Goal: Task Accomplishment & Management: Manage account settings

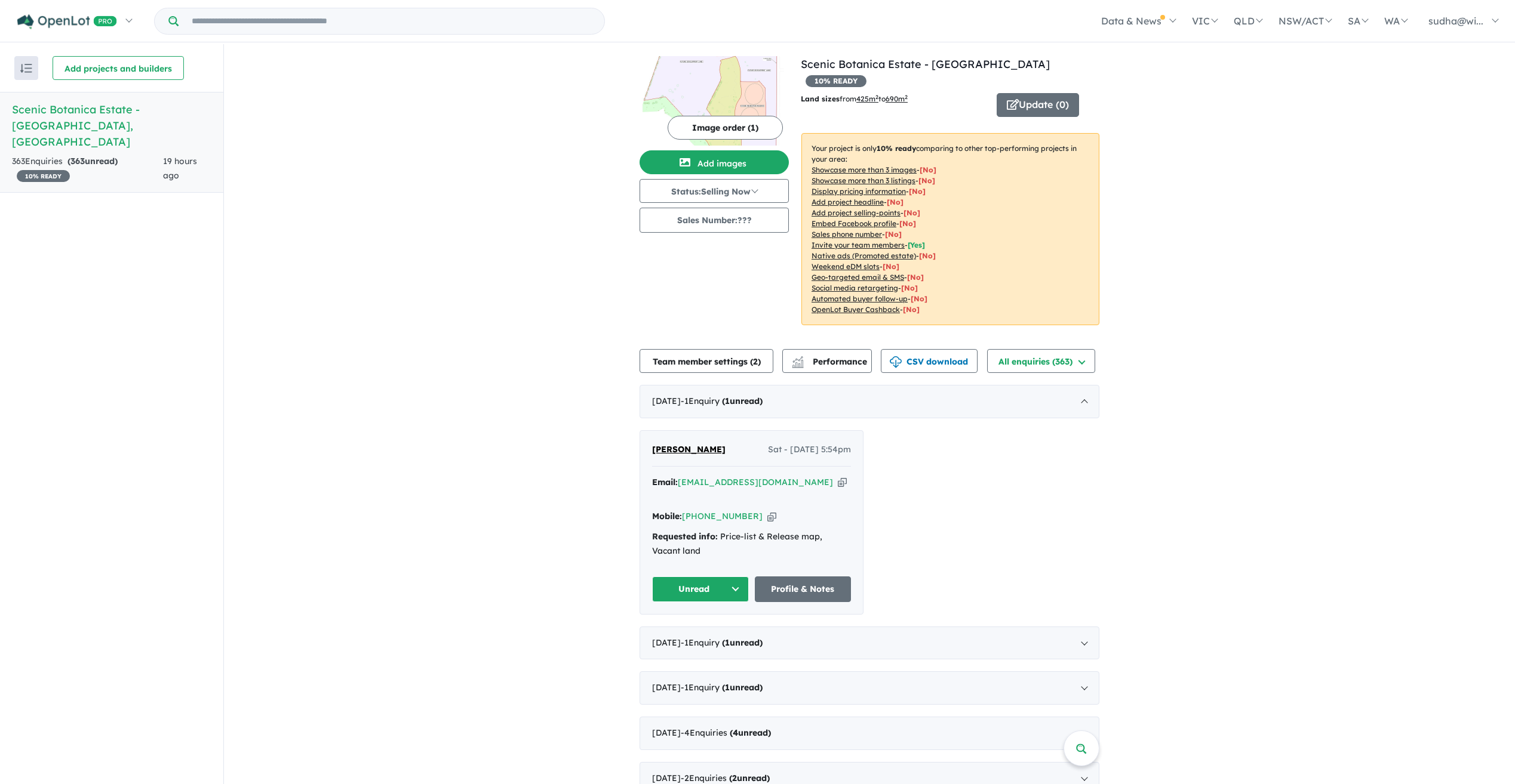
click at [838, 477] on icon "button" at bounding box center [842, 482] width 9 height 12
drag, startPoint x: 715, startPoint y: 435, endPoint x: 649, endPoint y: 444, distance: 66.6
click at [649, 444] on div "[PERSON_NAME] Sat - [DATE] 5:54pm Email: [EMAIL_ADDRESS][DOMAIN_NAME] Copied! M…" at bounding box center [751, 522] width 223 height 183
copy span "[PERSON_NAME]"
drag, startPoint x: 753, startPoint y: 490, endPoint x: 1290, endPoint y: 548, distance: 540.1
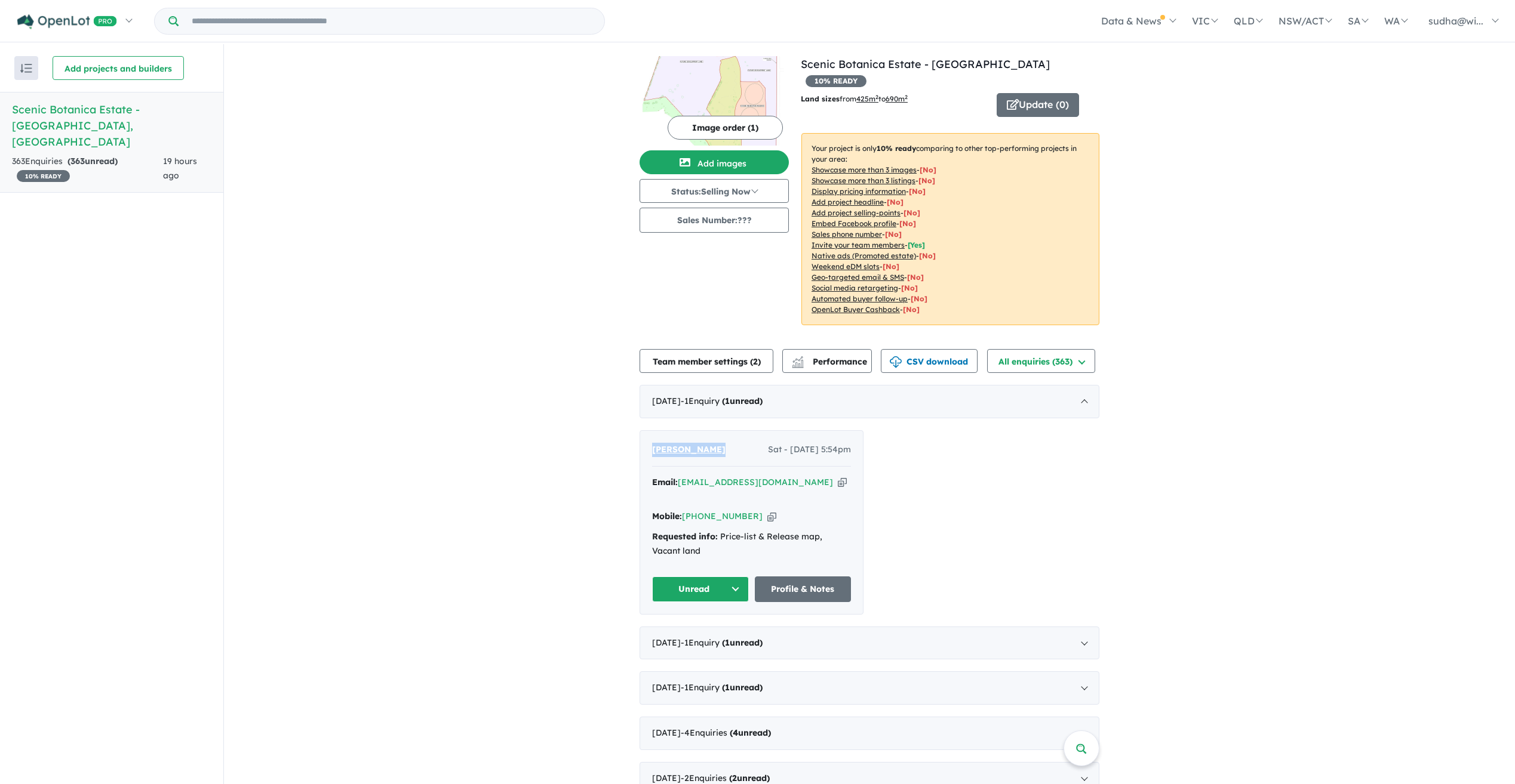
click at [768, 510] on icon "button" at bounding box center [772, 516] width 9 height 12
copy span "[PERSON_NAME]"
click at [1089, 626] on div "[DATE] - 1 Enquir y ( 1 unread)" at bounding box center [870, 643] width 460 height 34
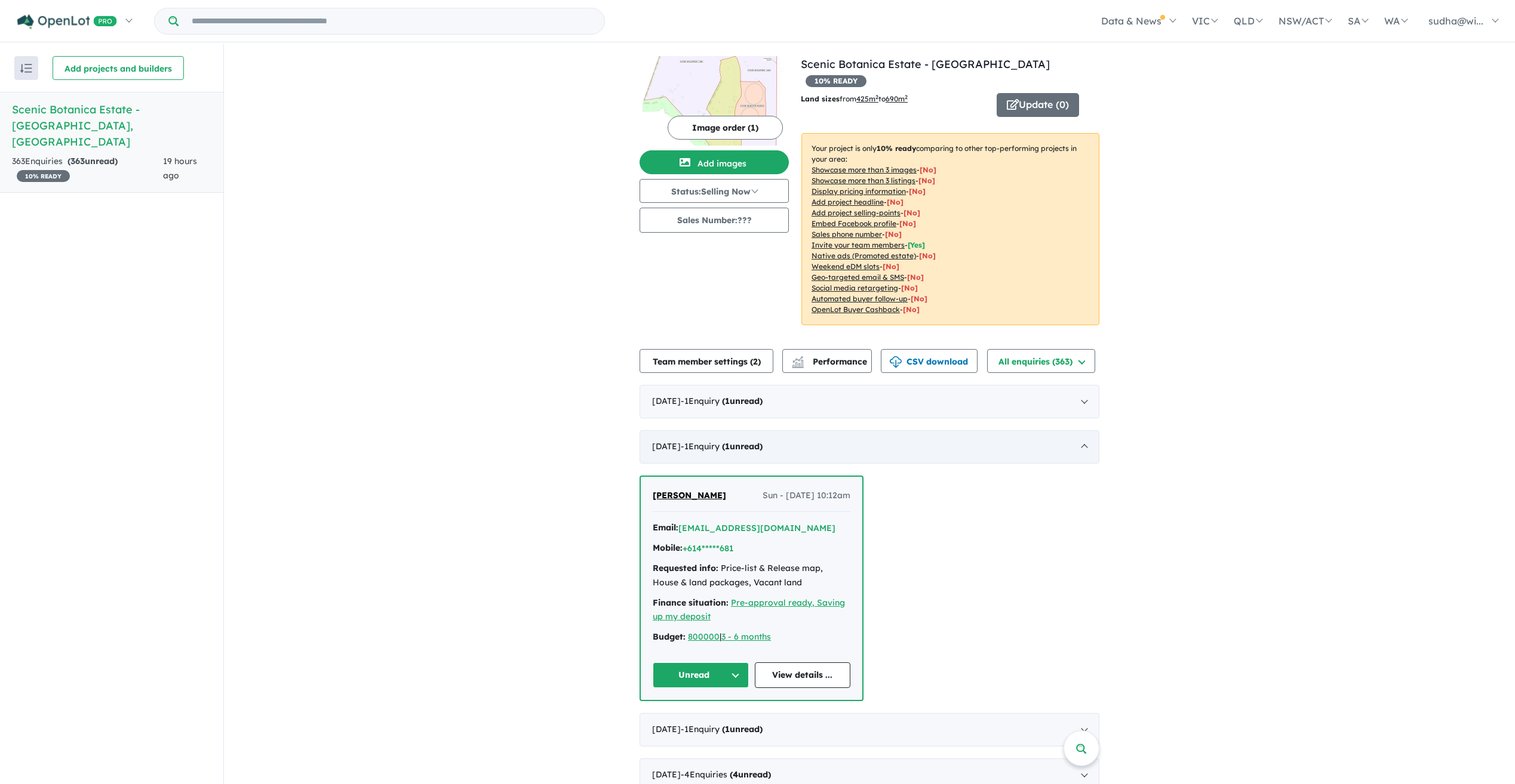
scroll to position [2, 0]
click at [719, 541] on button "+614*****681" at bounding box center [707, 546] width 51 height 12
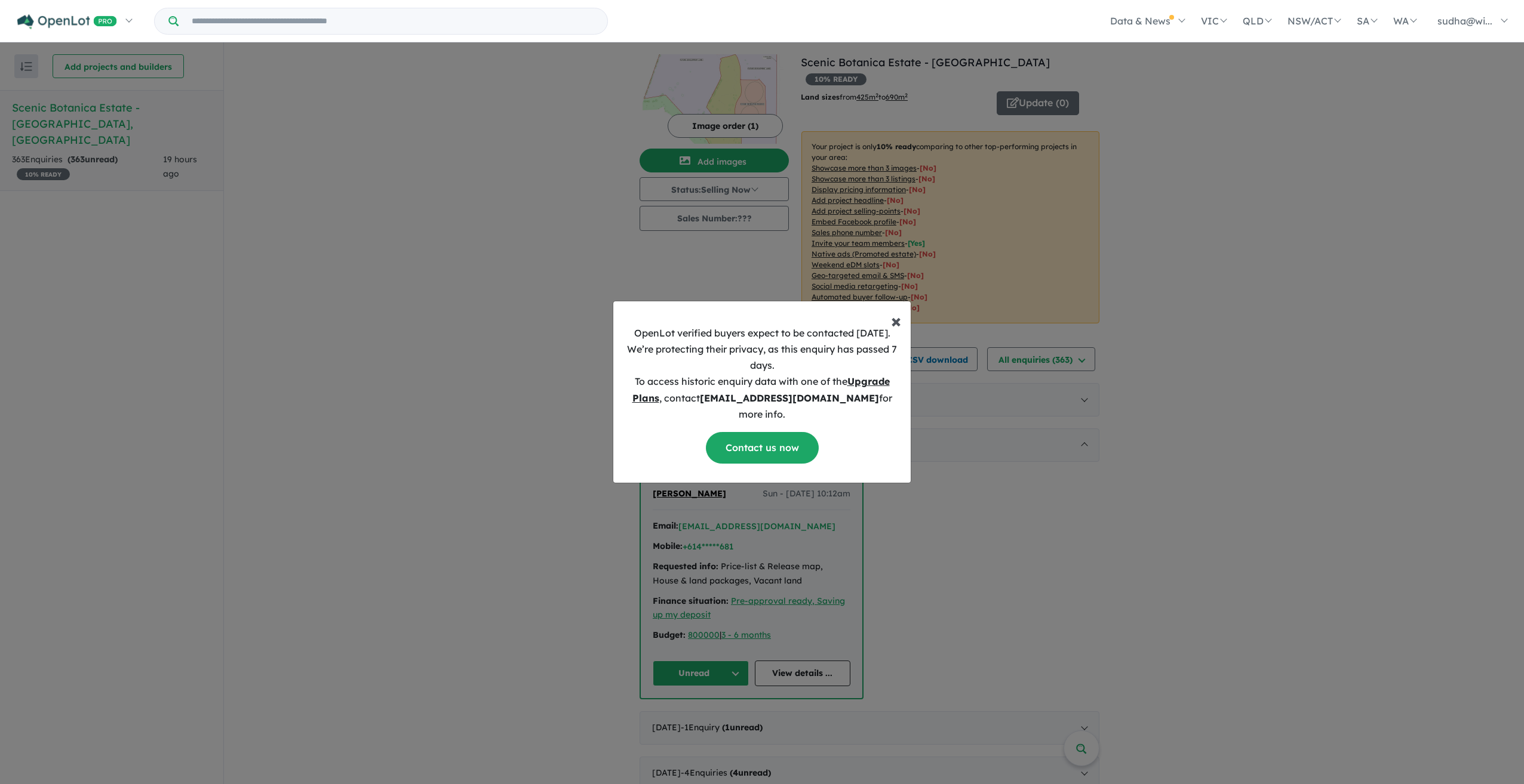
click at [892, 325] on span "×" at bounding box center [896, 320] width 10 height 24
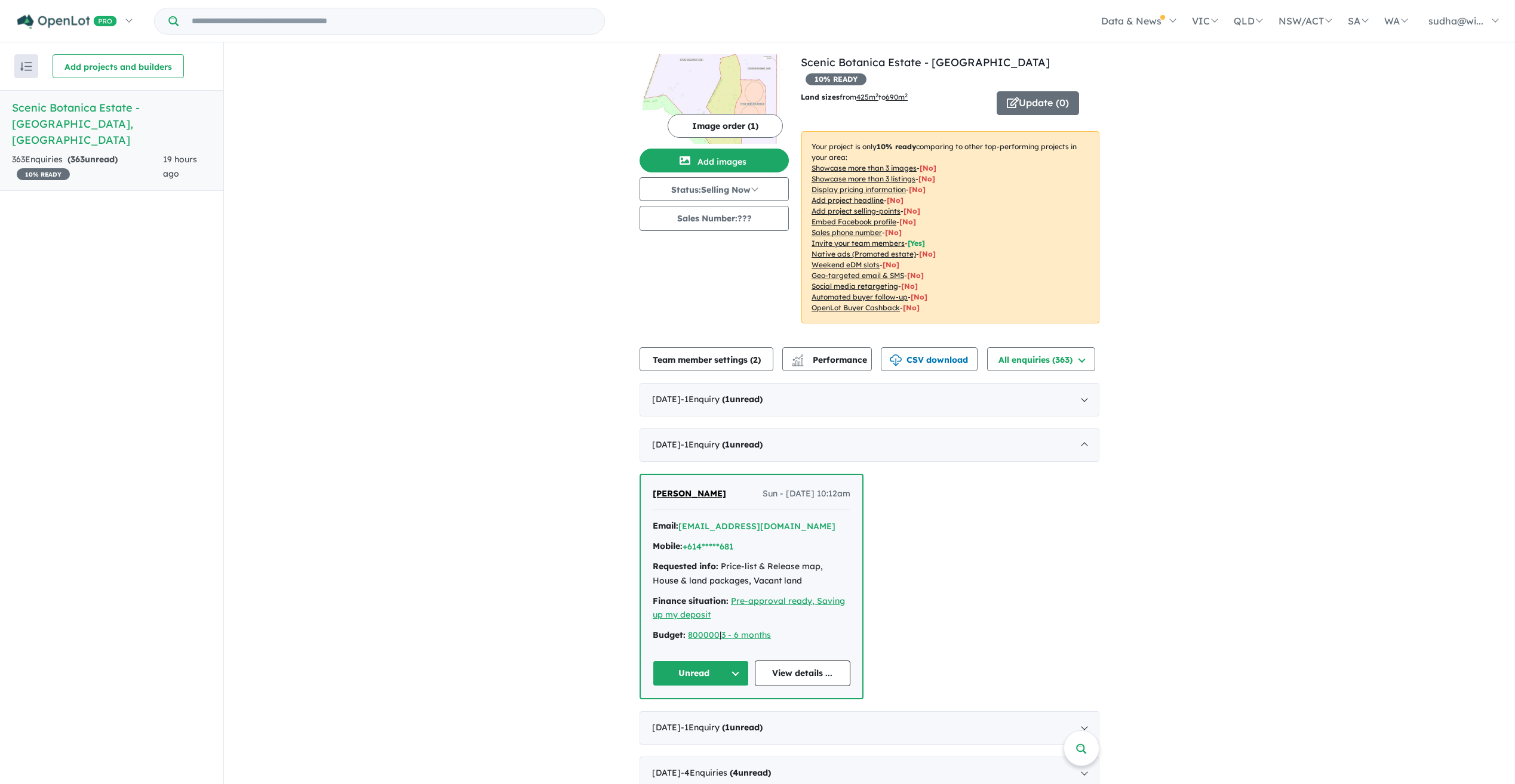
scroll to position [0, 0]
click at [1079, 430] on div "[DATE] - 1 Enquir y ( 1 unread)" at bounding box center [870, 447] width 460 height 34
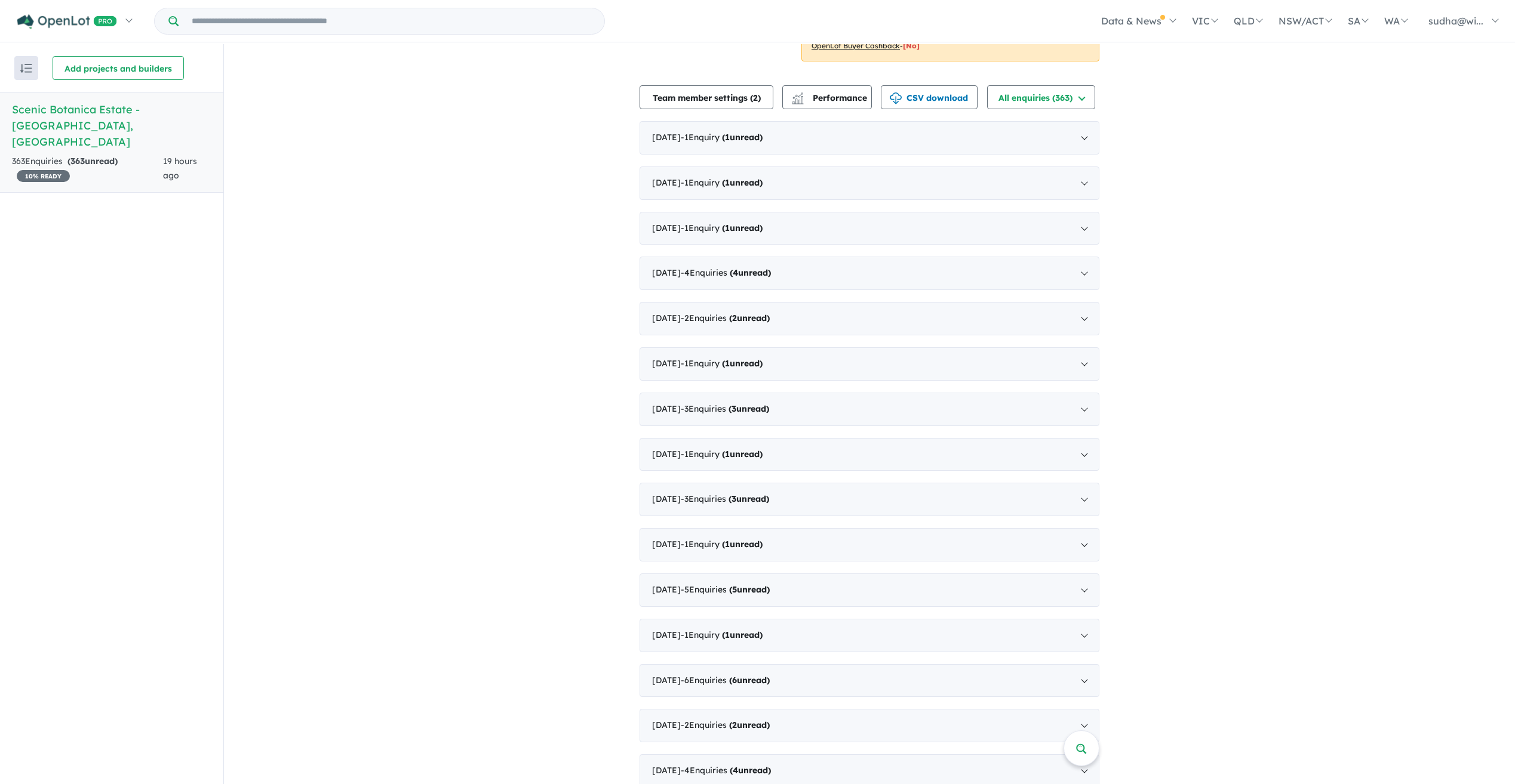
scroll to position [145, 0]
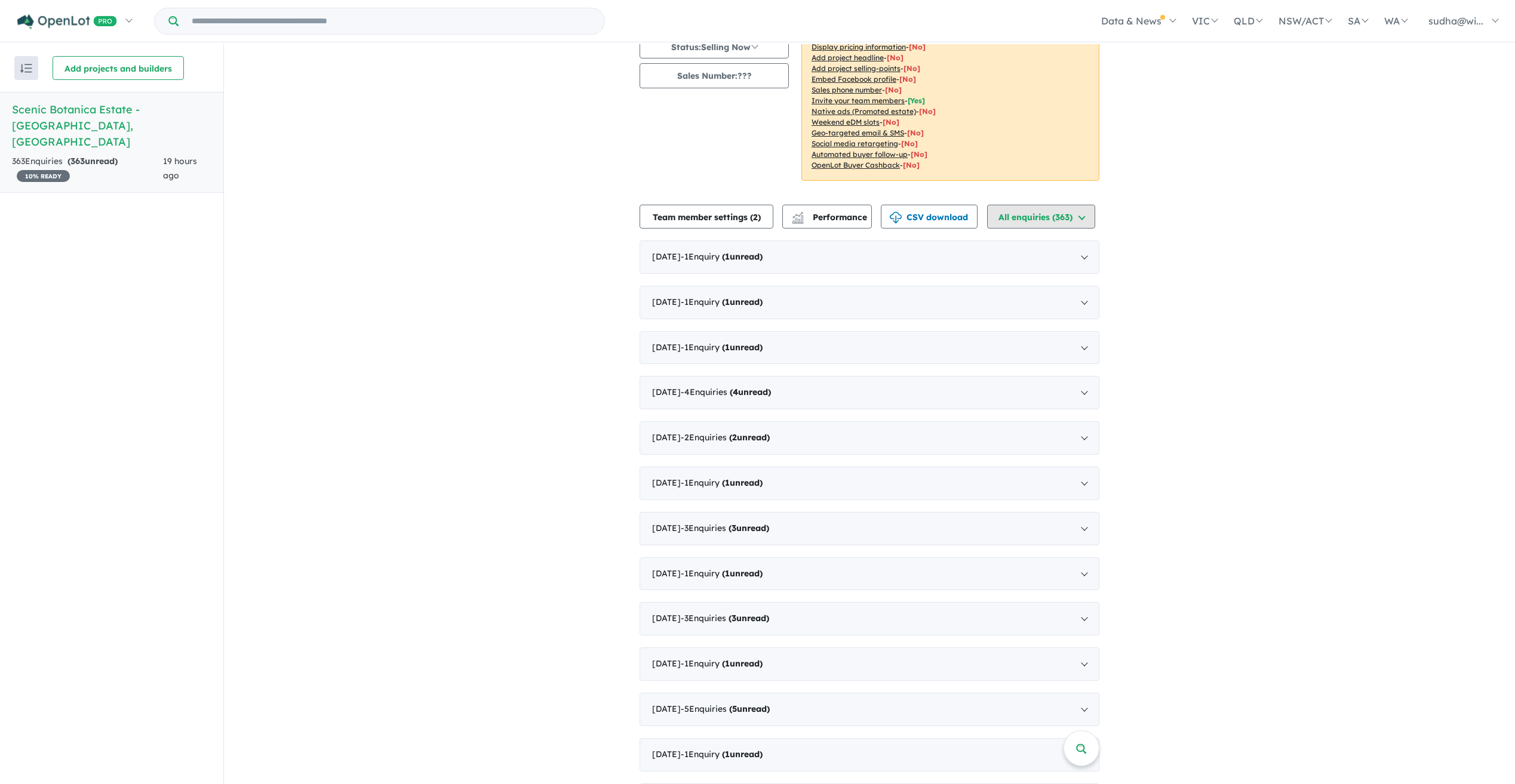
click at [1081, 205] on button "All enquiries ( 363 )" at bounding box center [1041, 216] width 108 height 24
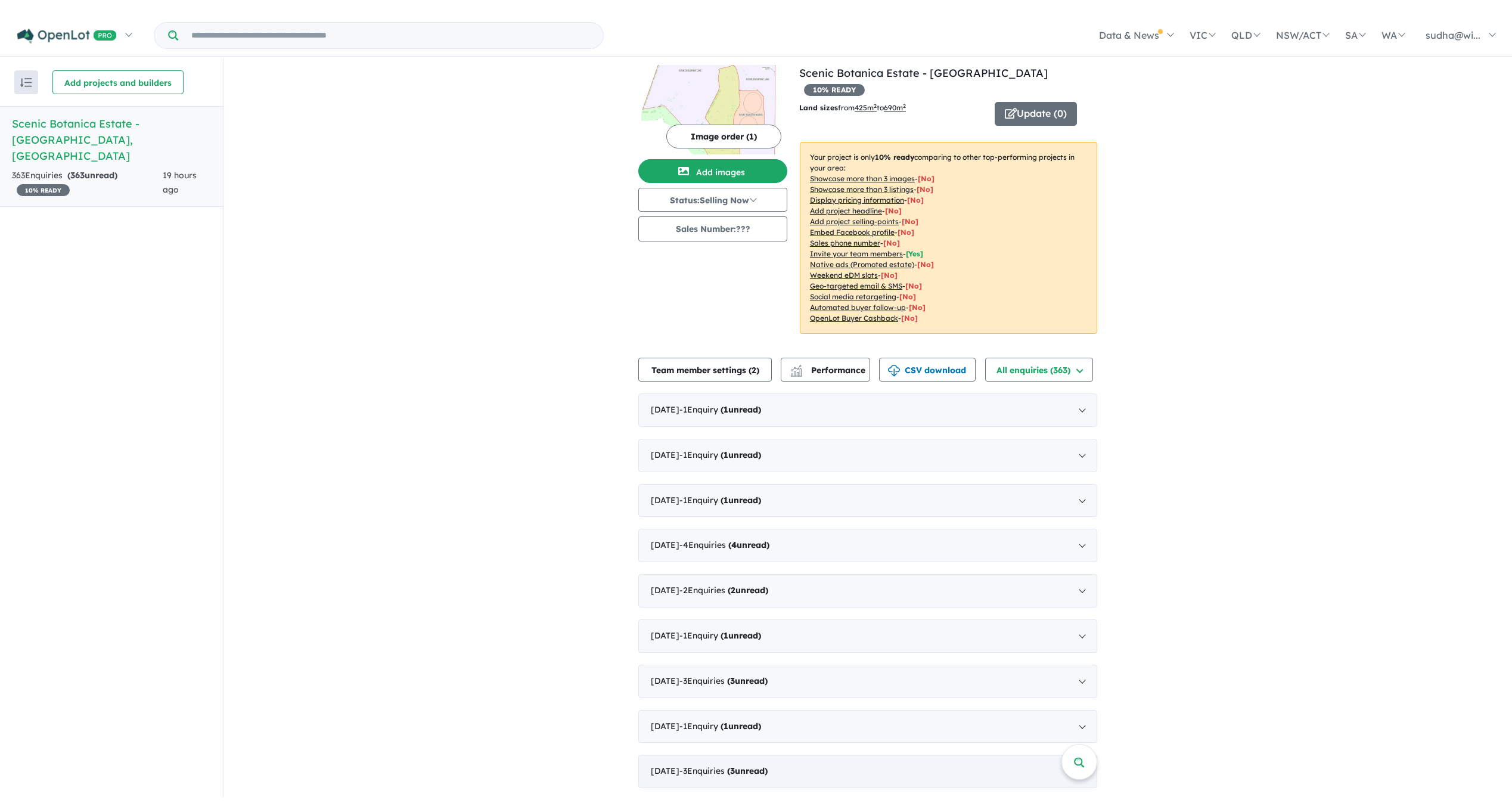
scroll to position [0, 0]
